Goal: Task Accomplishment & Management: Complete application form

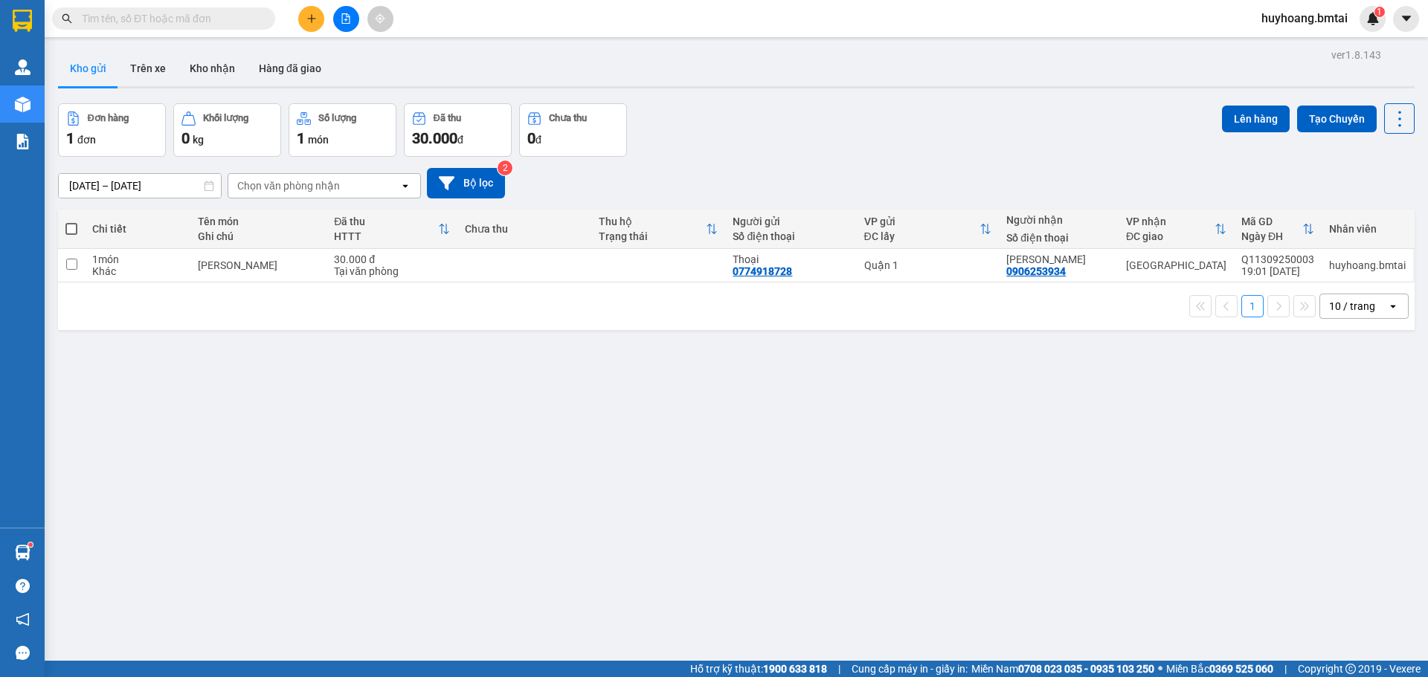
click at [311, 25] on button at bounding box center [311, 19] width 26 height 26
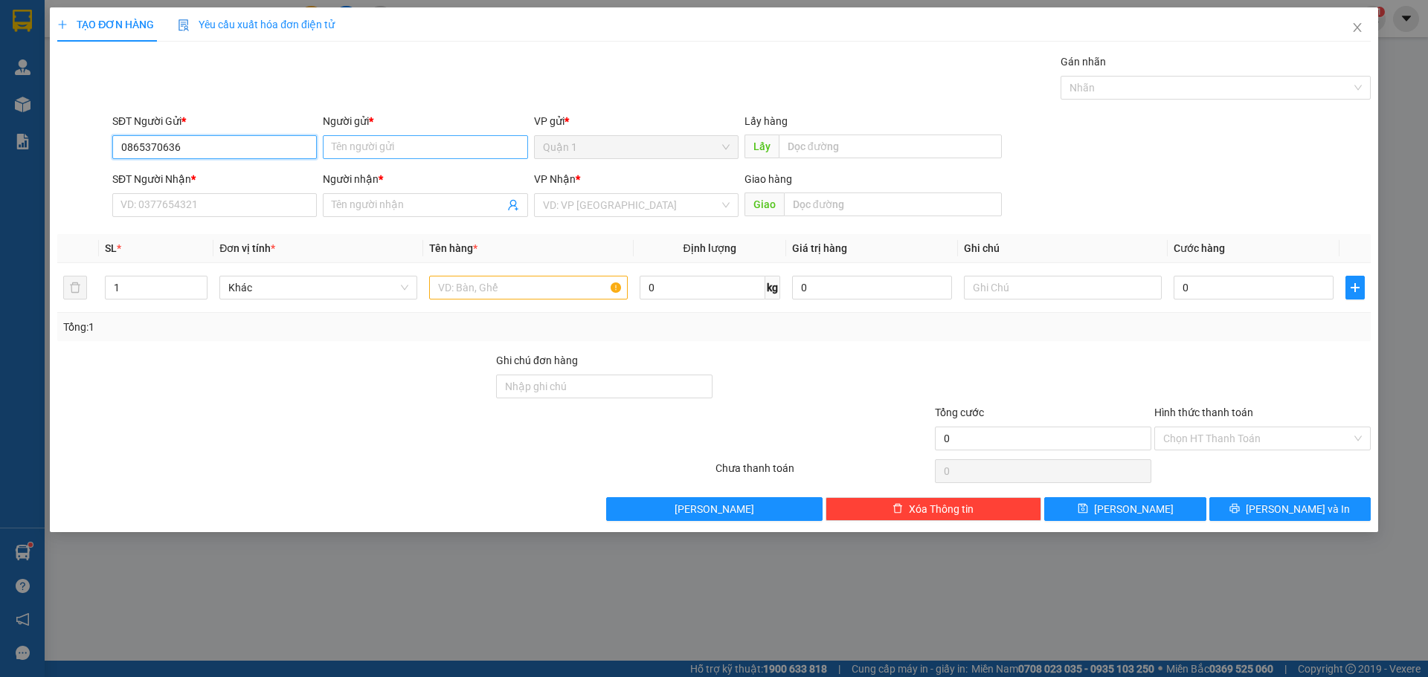
type input "0865370636"
click at [378, 146] on input "Người gửi *" at bounding box center [425, 147] width 204 height 24
click at [204, 146] on input "0865370636" at bounding box center [214, 147] width 204 height 24
click at [271, 208] on input "SĐT Người Nhận *" at bounding box center [214, 205] width 204 height 24
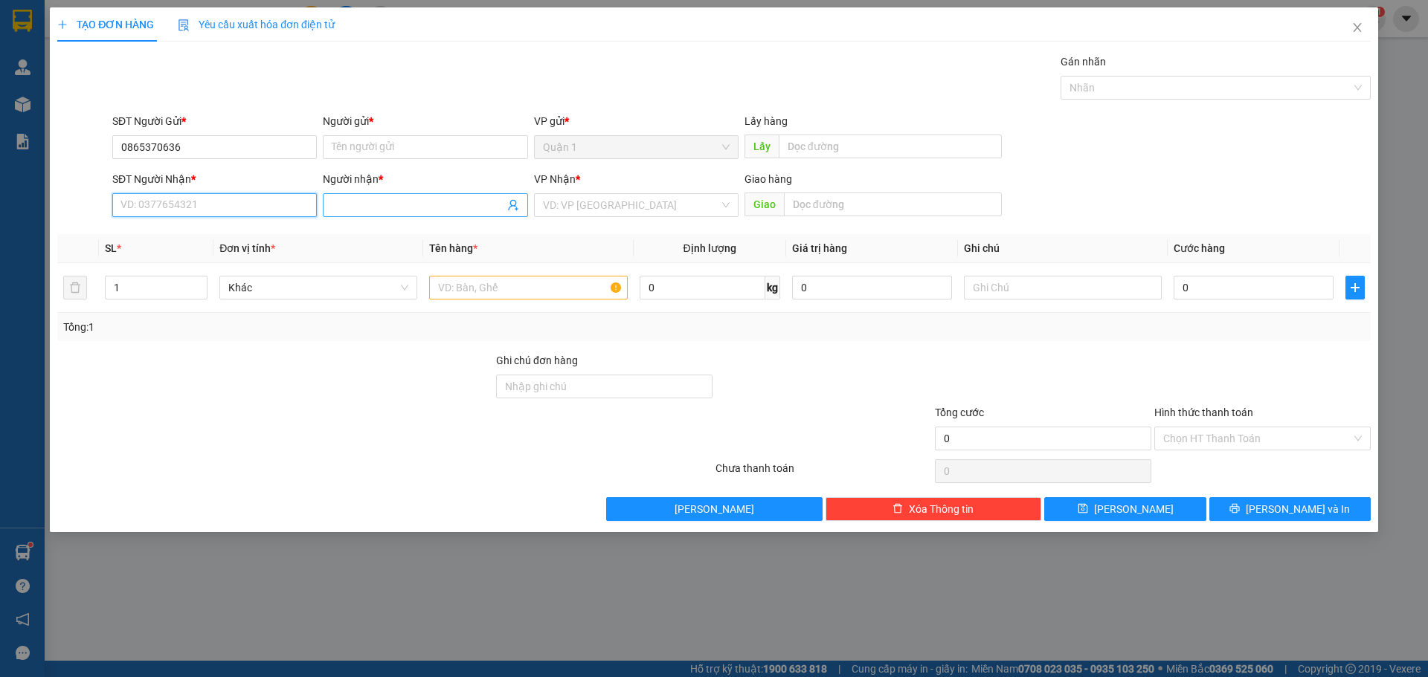
paste input "0865370636"
type input "0865370636"
click at [366, 204] on input "Người nhận *" at bounding box center [418, 205] width 172 height 16
type input "[PERSON_NAME]"
click at [254, 144] on input "0865370636" at bounding box center [214, 147] width 204 height 24
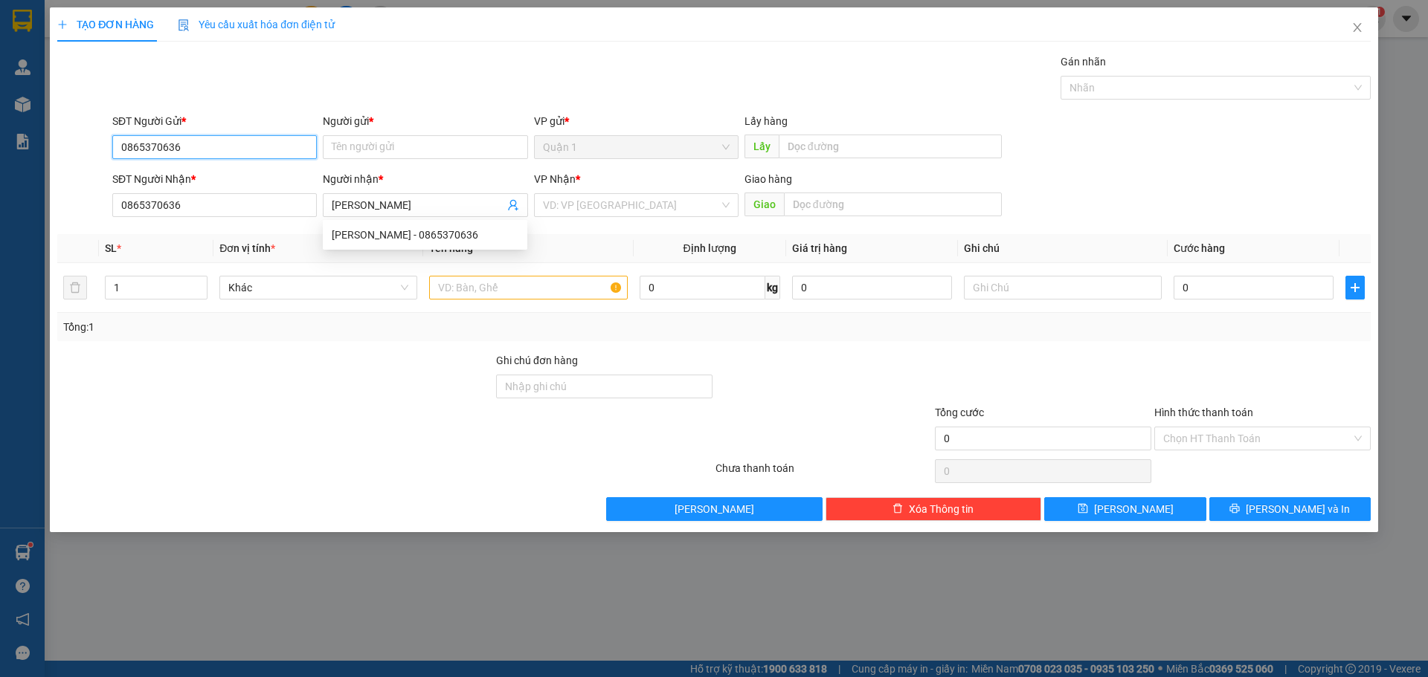
click at [254, 144] on input "0865370636" at bounding box center [214, 147] width 204 height 24
click at [229, 177] on div "0911721965 - Thành Đạt" at bounding box center [214, 177] width 187 height 16
type input "0911721965"
type input "Thành Đạt"
type input "ĐÃ CK 08/08"
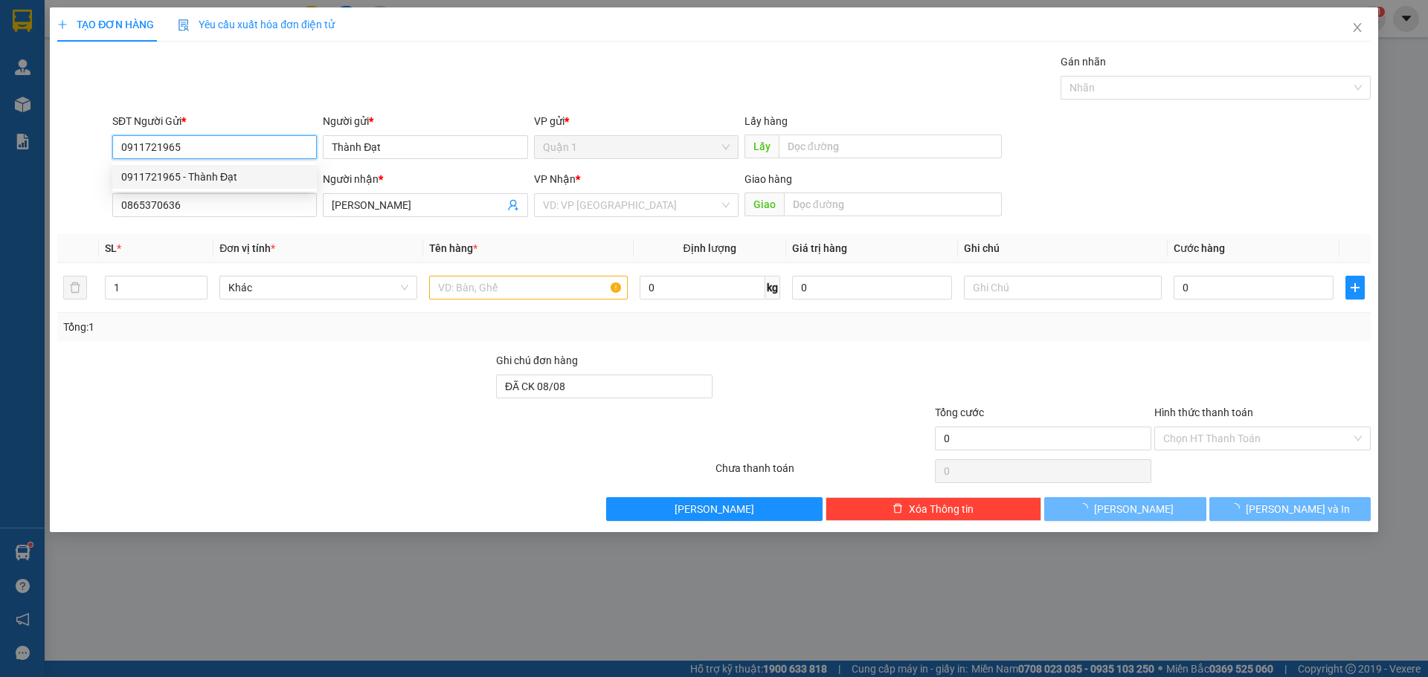
type input "30.000"
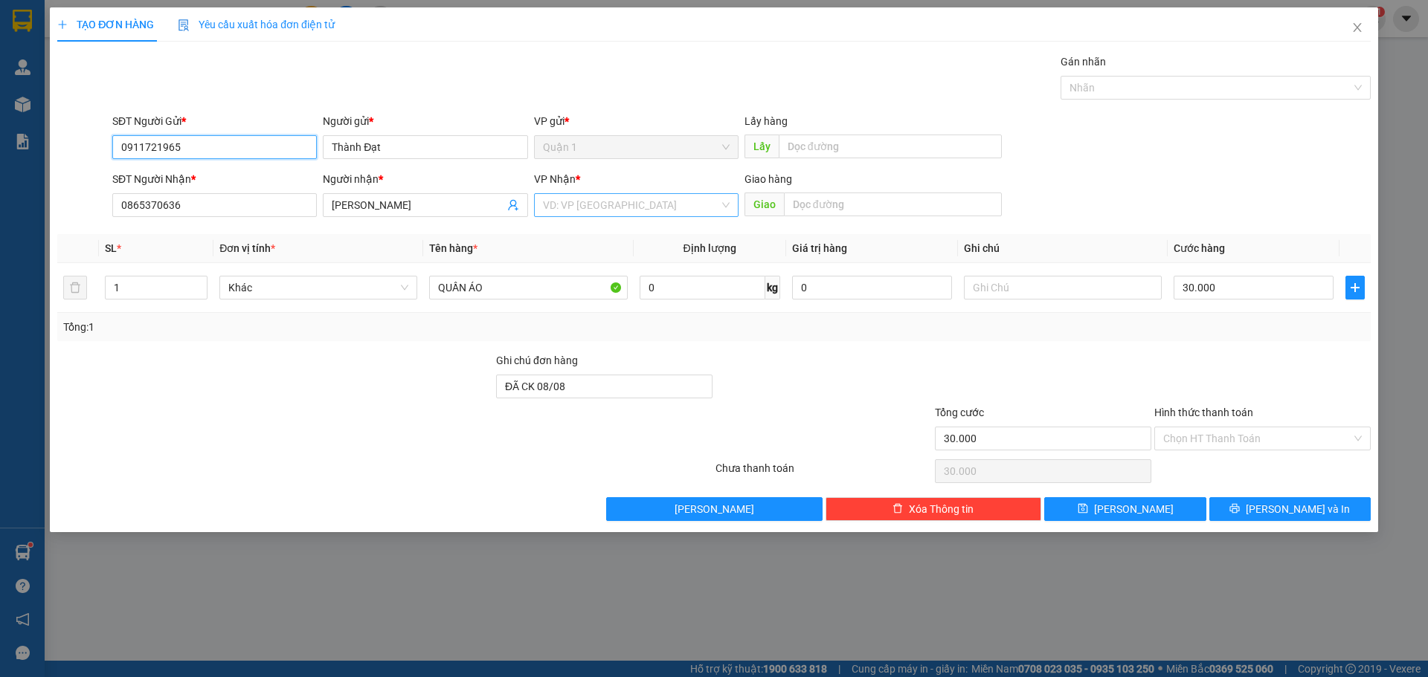
type input "0911721965"
click at [598, 204] on input "search" at bounding box center [631, 205] width 176 height 22
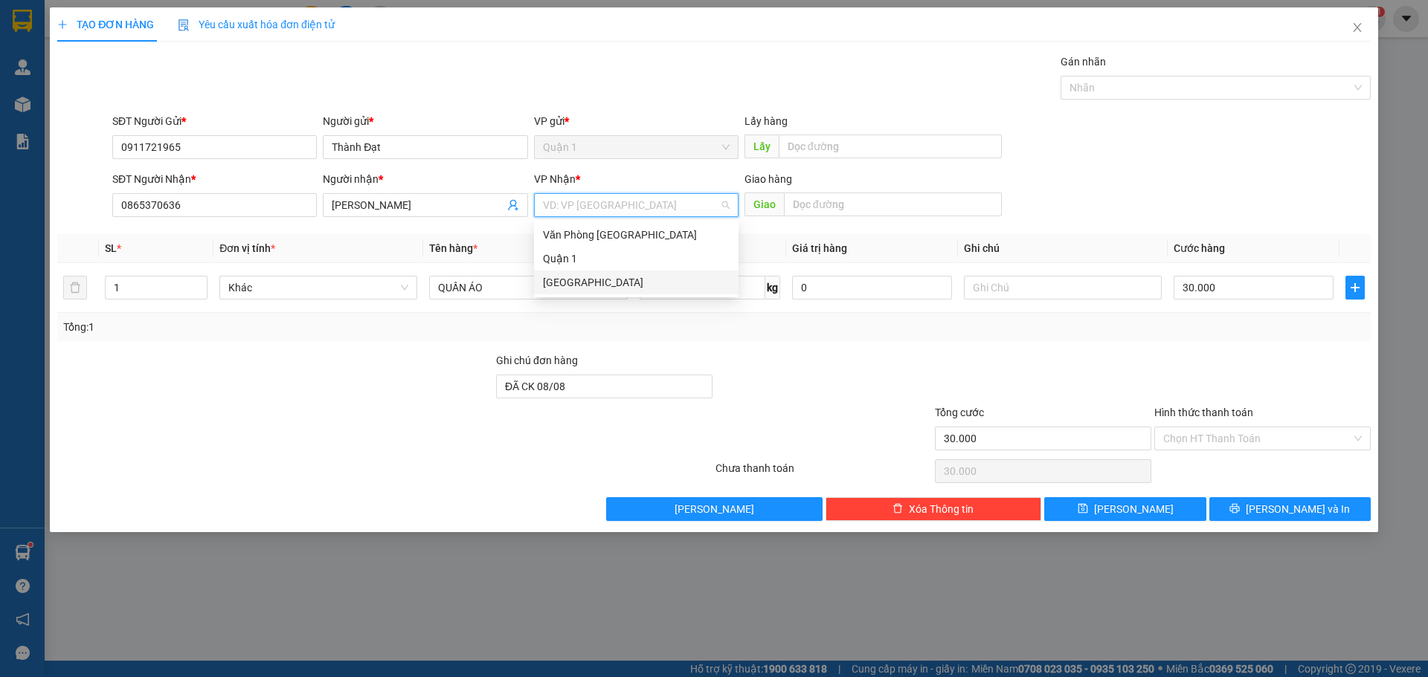
drag, startPoint x: 616, startPoint y: 281, endPoint x: 804, endPoint y: 330, distance: 194.4
click at [616, 281] on div "[GEOGRAPHIC_DATA]" at bounding box center [636, 282] width 187 height 16
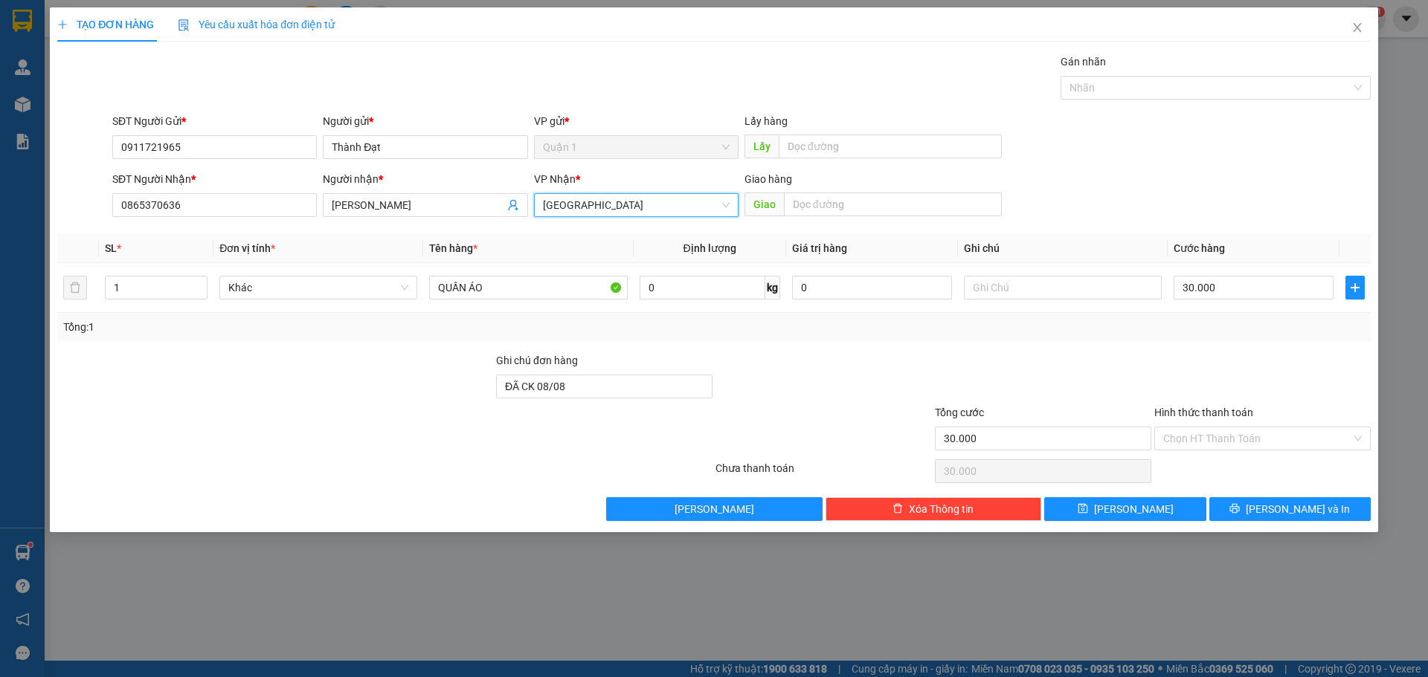
click at [915, 365] on div at bounding box center [823, 378] width 219 height 52
click at [495, 280] on input "QUẦN ÁO" at bounding box center [528, 288] width 198 height 24
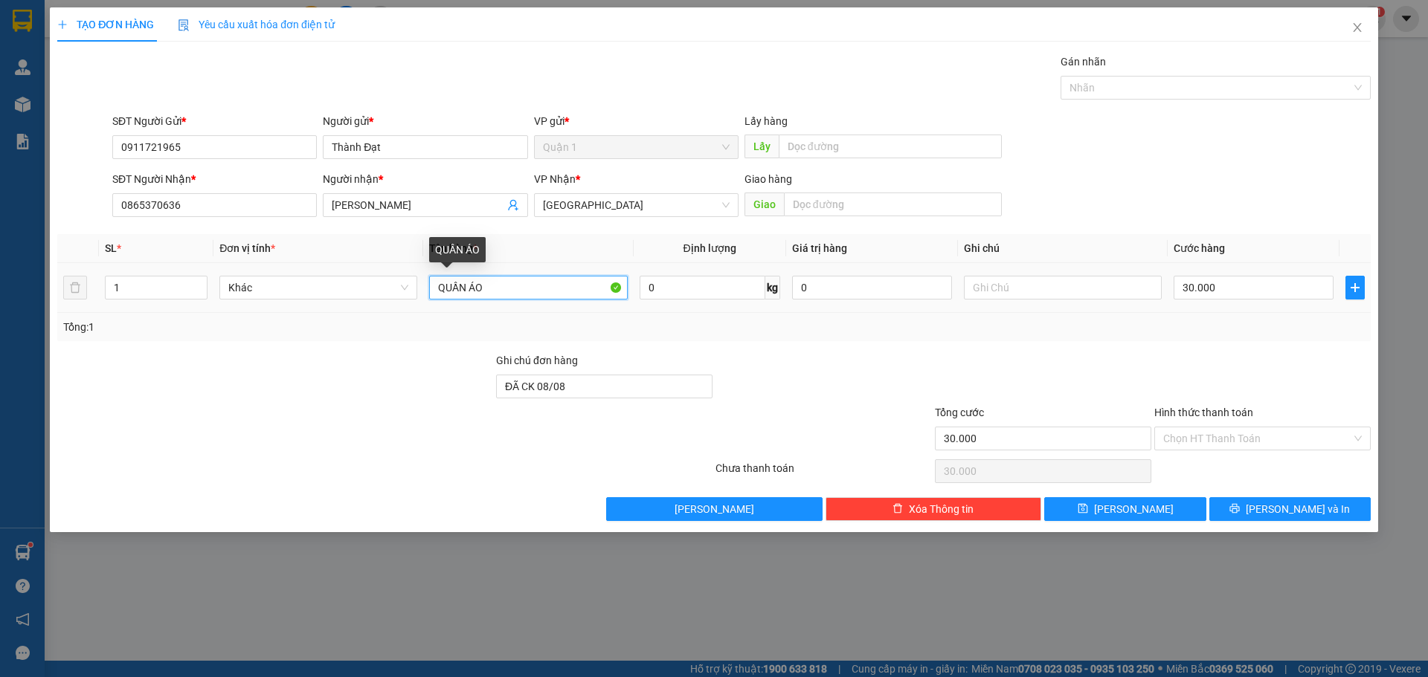
click at [495, 280] on input "QUẦN ÁO" at bounding box center [528, 288] width 198 height 24
type input "Bịch đồ"
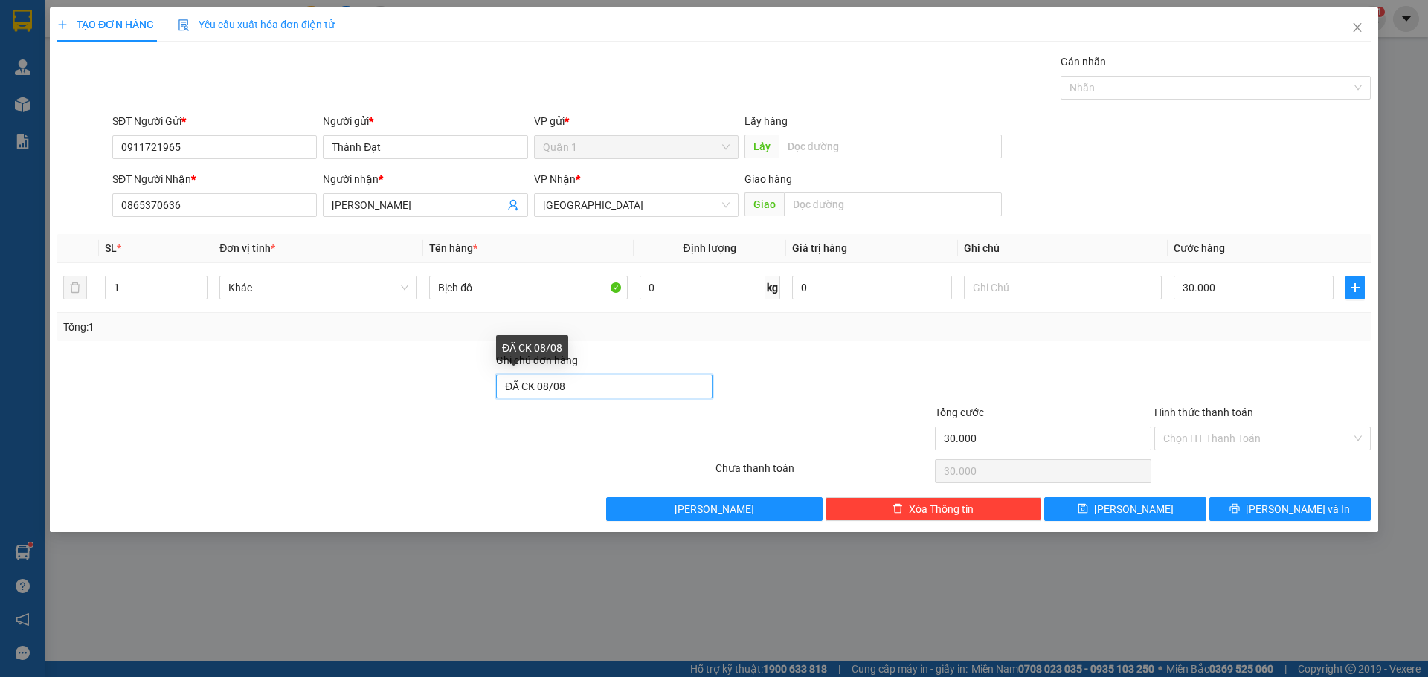
click at [643, 381] on input "ĐÃ CK 08/08" at bounding box center [604, 387] width 216 height 24
type input "K"
type input "Ck 13/9"
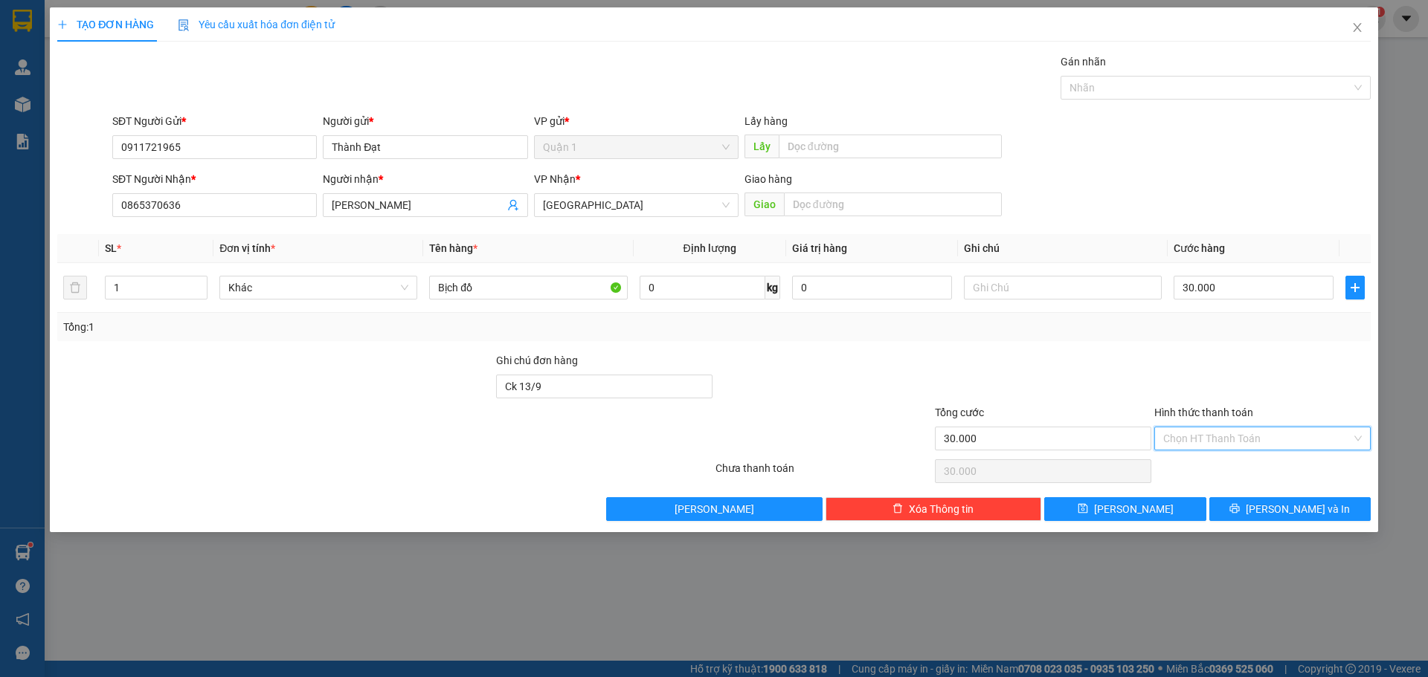
click at [1280, 446] on input "Hình thức thanh toán" at bounding box center [1257, 439] width 188 height 22
click at [1228, 511] on div "Chuyển khoản" at bounding box center [1262, 516] width 199 height 16
type input "0"
click at [1102, 402] on form "Ghi chú đơn hàng Ck 13/9 Tổng cước 30.000 Hình thức thanh toán Chuyển khoản Chu…" at bounding box center [713, 404] width 1313 height 104
click at [930, 363] on div at bounding box center [823, 378] width 219 height 52
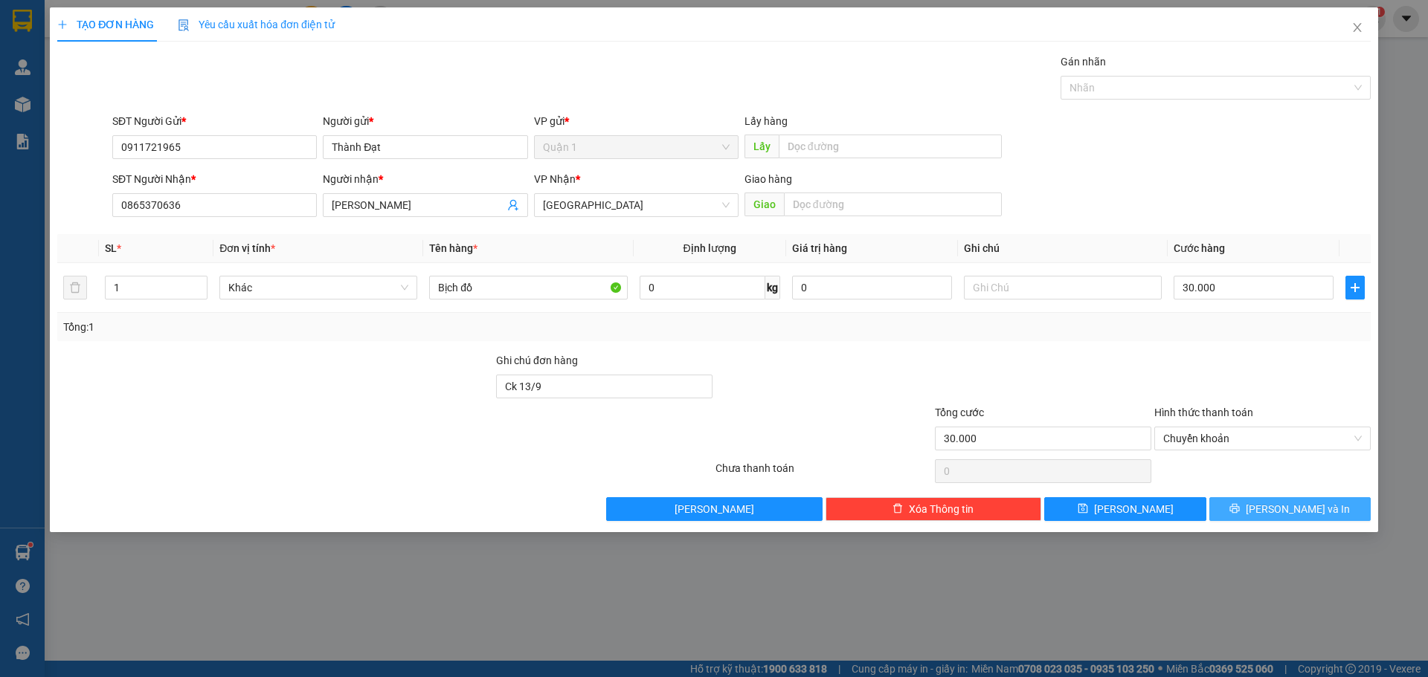
click at [1292, 505] on span "[PERSON_NAME] và In" at bounding box center [1298, 509] width 104 height 16
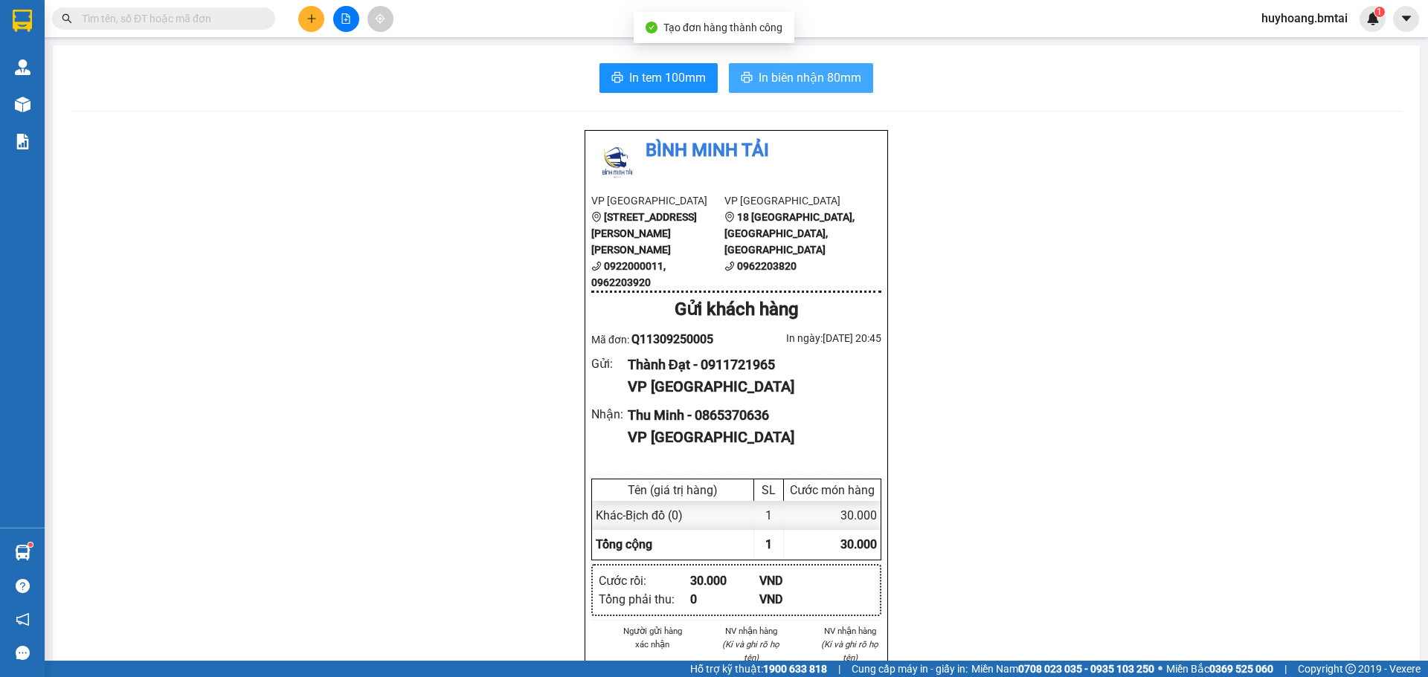
click at [799, 71] on span "In biên nhận 80mm" at bounding box center [809, 77] width 103 height 19
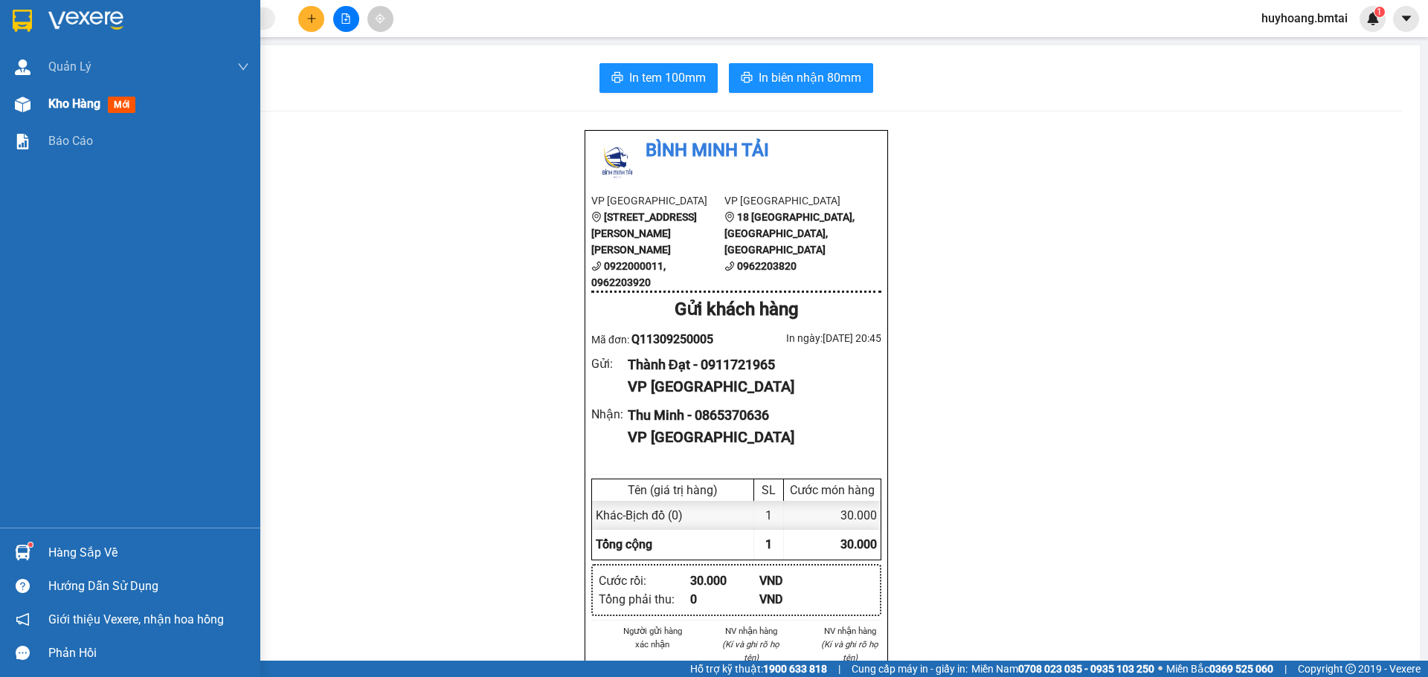
click at [41, 103] on div "Kho hàng mới" at bounding box center [130, 104] width 260 height 37
